Goal: Use online tool/utility: Utilize a website feature to perform a specific function

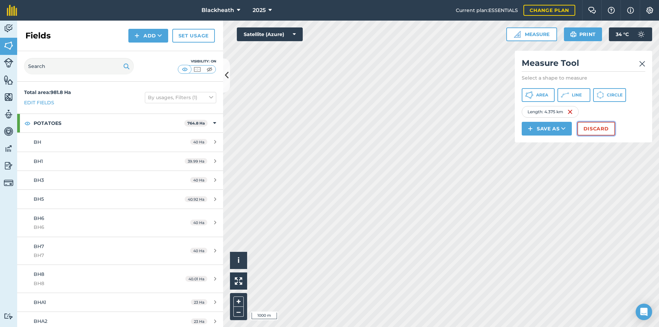
click at [591, 128] on button "Discard" at bounding box center [596, 129] width 38 height 14
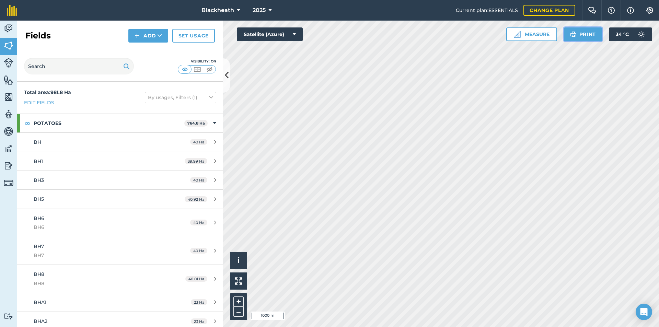
click at [585, 32] on button "Print" at bounding box center [583, 34] width 38 height 14
click at [239, 302] on button "+" at bounding box center [238, 302] width 10 height 10
click at [240, 312] on button "–" at bounding box center [238, 312] width 10 height 10
click at [237, 281] on img at bounding box center [239, 281] width 8 height 8
click at [580, 33] on button "Print" at bounding box center [583, 34] width 38 height 14
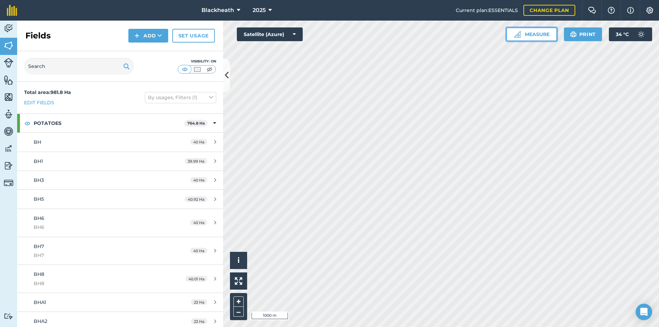
click at [536, 34] on button "Measure" at bounding box center [531, 34] width 51 height 14
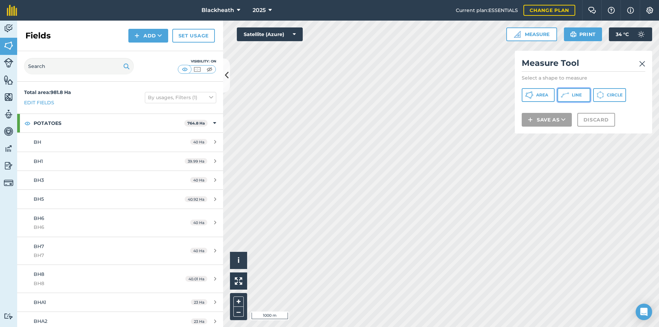
click at [573, 95] on span "Line" at bounding box center [577, 94] width 10 height 5
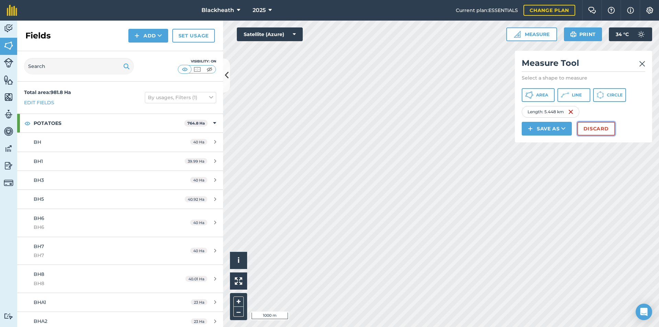
click at [600, 128] on button "Discard" at bounding box center [596, 129] width 38 height 14
